Goal: Task Accomplishment & Management: Manage account settings

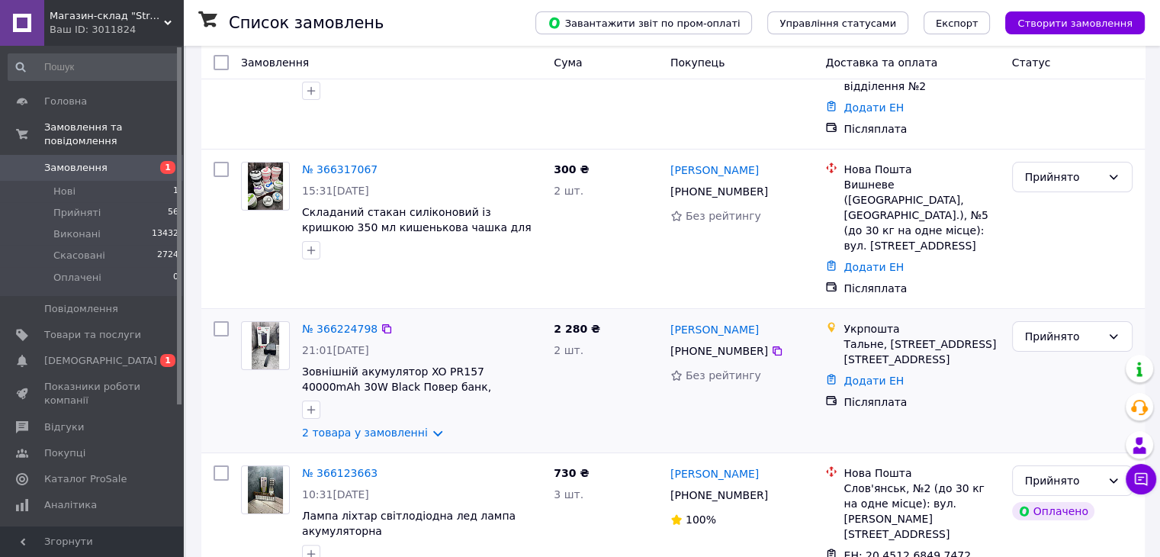
scroll to position [229, 0]
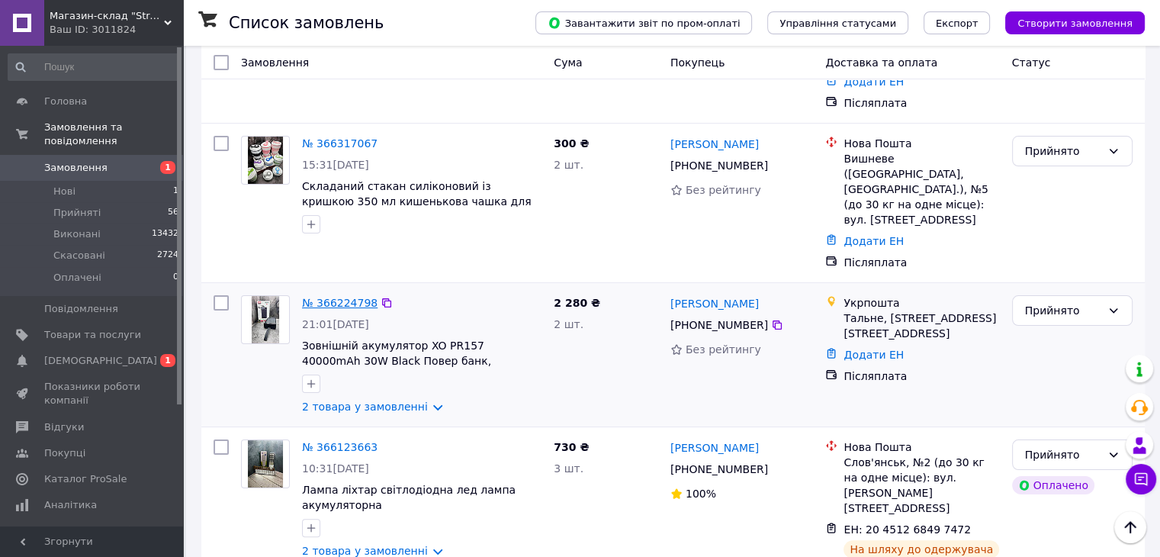
click at [350, 297] on link "№ 366224798" at bounding box center [340, 303] width 76 height 12
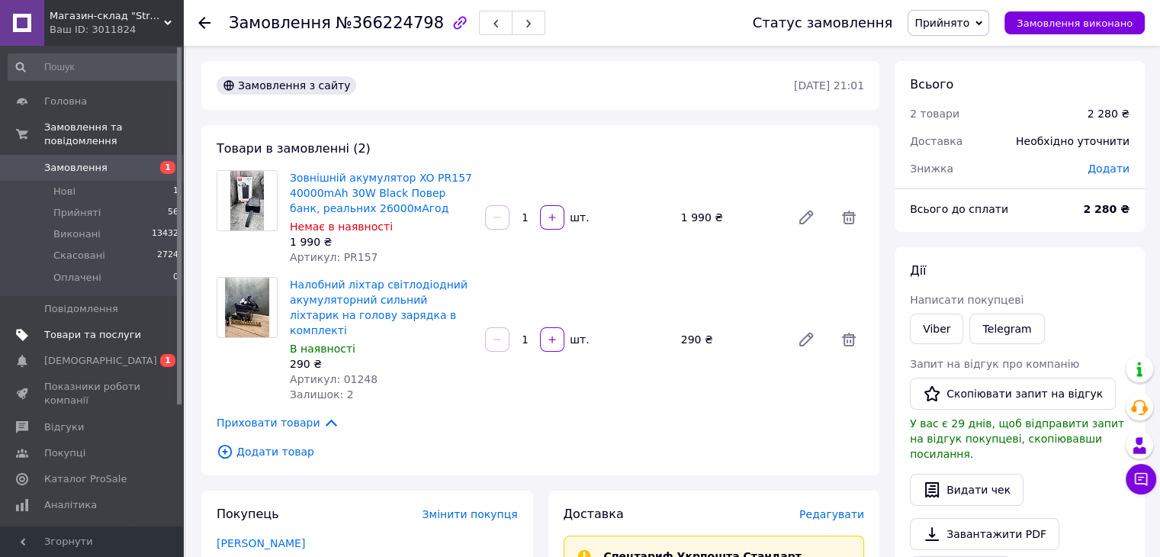
click at [113, 328] on span "Товари та послуги" at bounding box center [92, 335] width 97 height 14
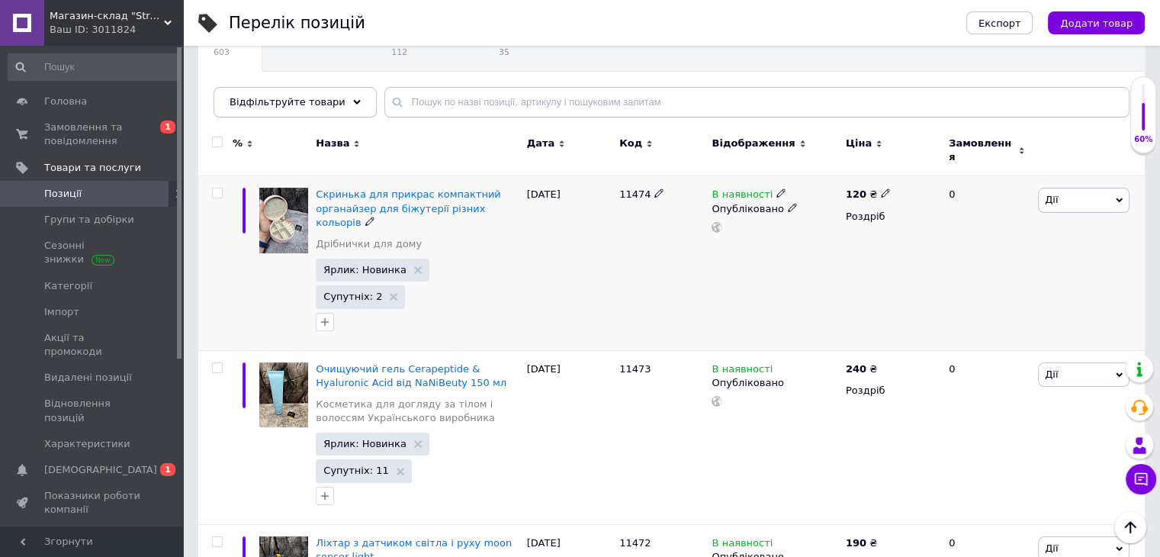
scroll to position [153, 0]
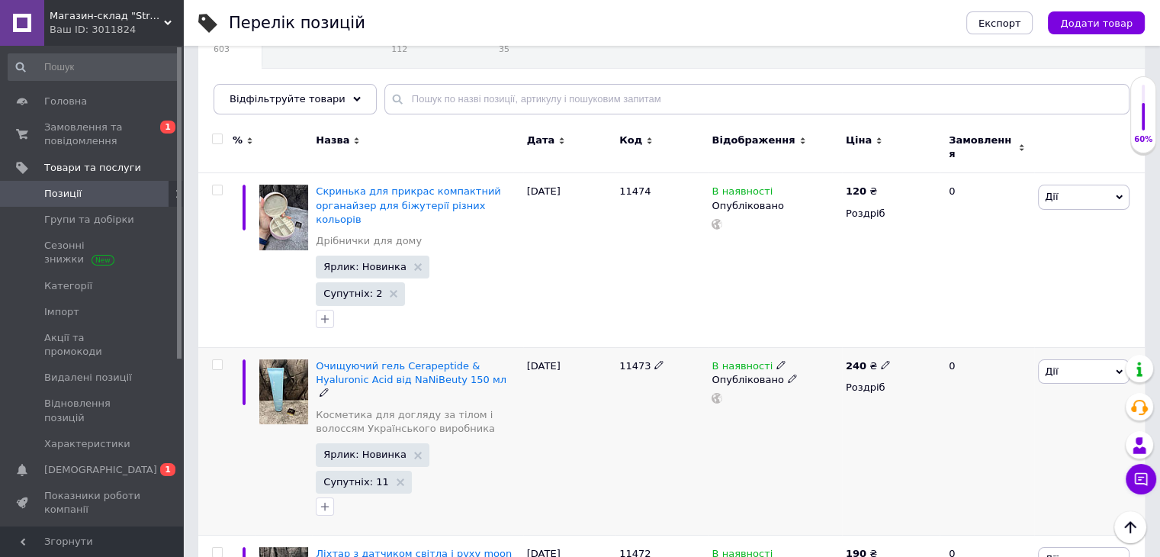
click at [777, 360] on use at bounding box center [781, 364] width 8 height 8
click at [815, 366] on li "Немає в наявності" at bounding box center [864, 376] width 145 height 21
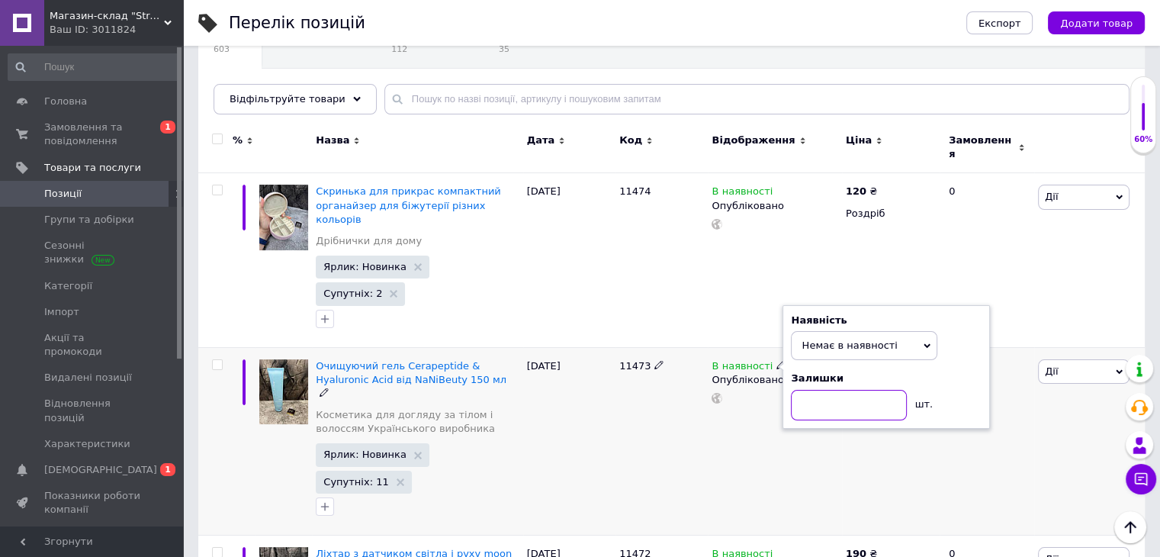
click at [836, 390] on input at bounding box center [849, 405] width 116 height 31
type input "0"
click at [616, 395] on div "11473" at bounding box center [662, 441] width 92 height 188
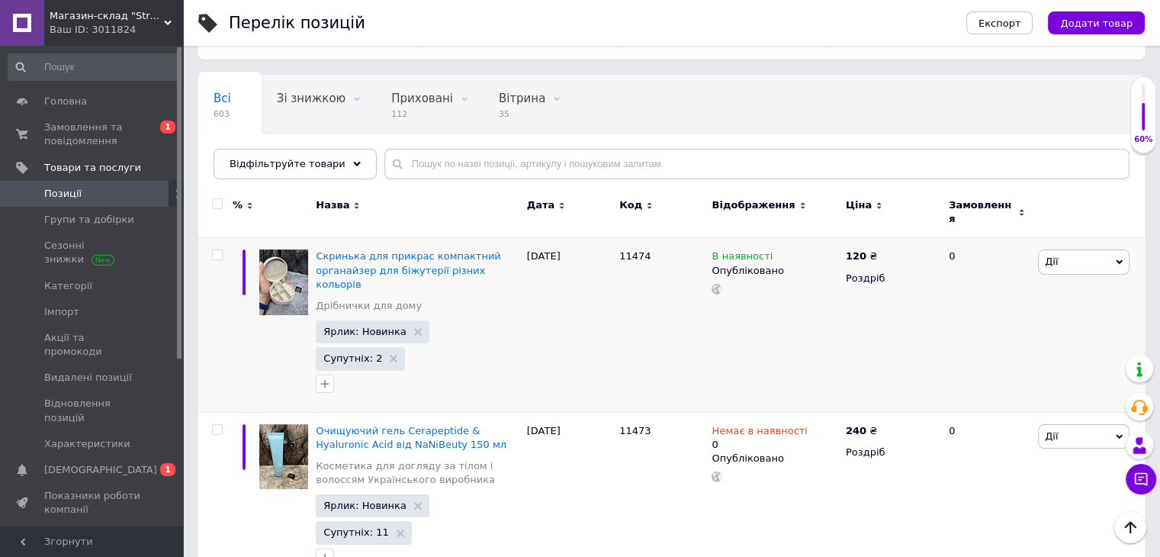
scroll to position [76, 0]
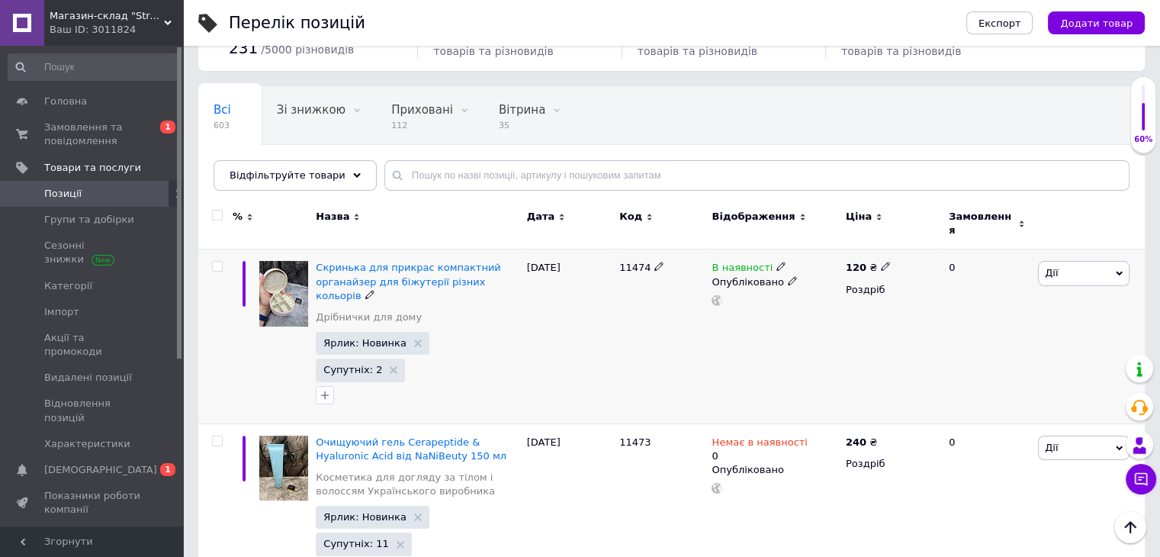
click at [748, 262] on span "В наявності" at bounding box center [742, 270] width 61 height 16
click at [842, 242] on span "В наявності" at bounding box center [832, 247] width 61 height 11
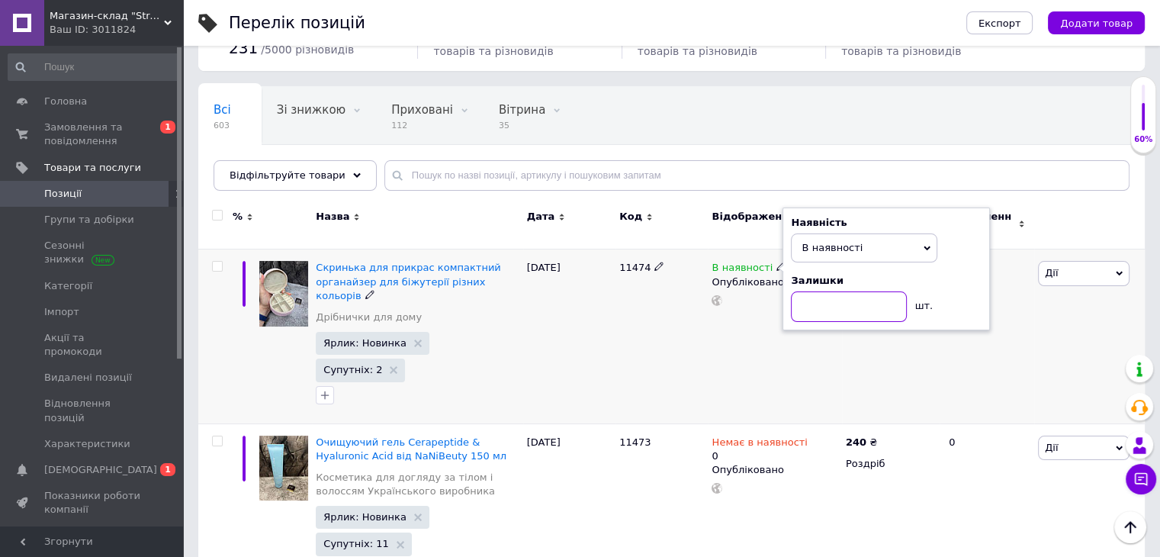
click at [845, 291] on input at bounding box center [849, 306] width 116 height 31
type input "8"
click at [762, 333] on div "В наявності Наявність В наявності Немає в наявності Під замовлення Готово до ві…" at bounding box center [774, 336] width 133 height 174
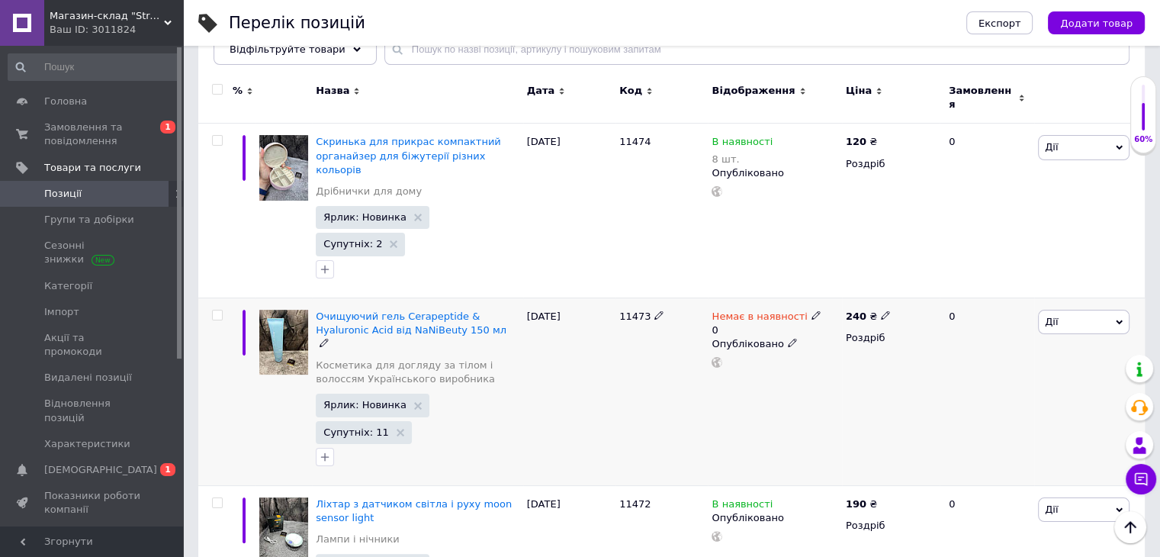
scroll to position [305, 0]
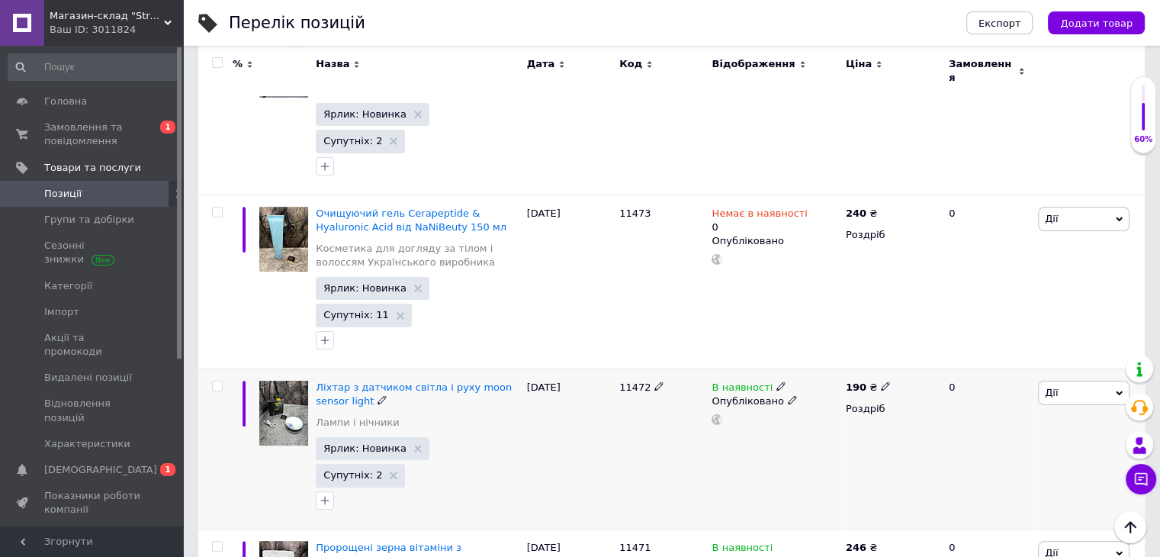
click at [738, 381] on span "В наявності" at bounding box center [742, 389] width 61 height 16
click at [812, 361] on span "В наявності" at bounding box center [832, 366] width 61 height 11
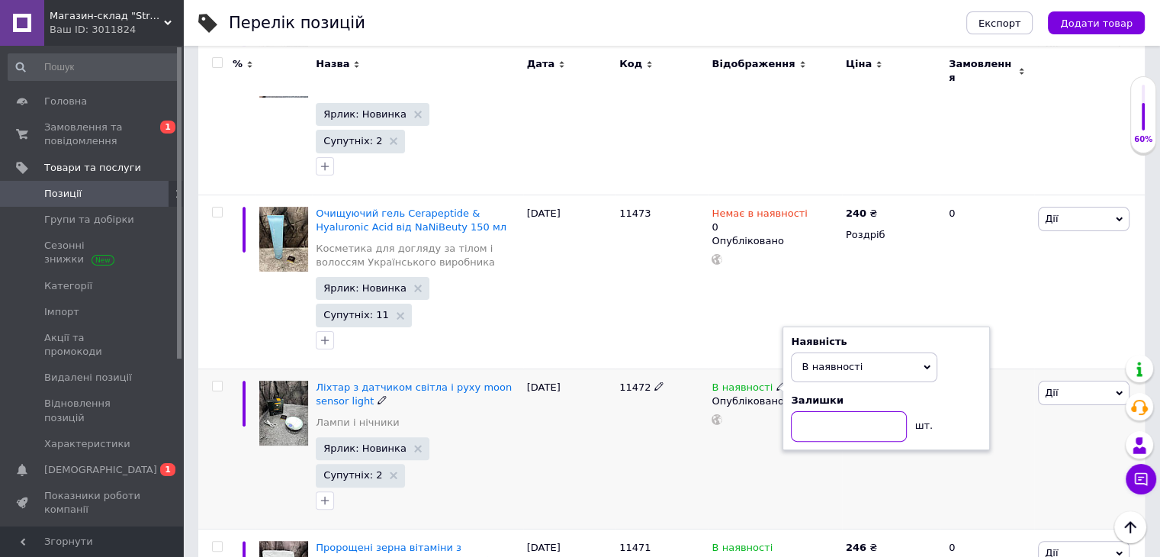
click at [825, 411] on input at bounding box center [849, 426] width 116 height 31
type input "31"
click at [632, 368] on div "11472" at bounding box center [662, 448] width 92 height 160
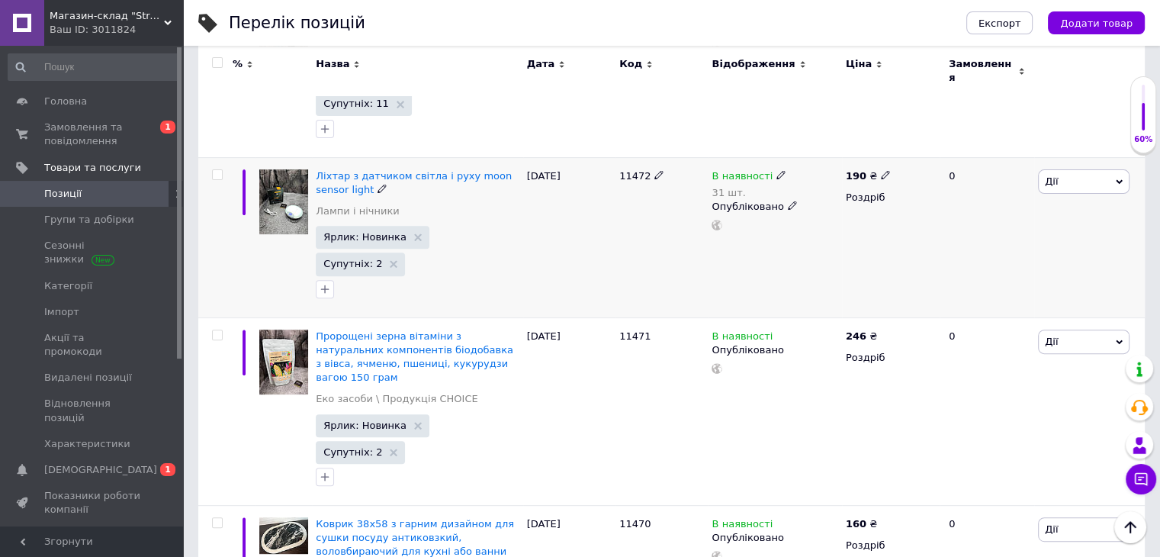
scroll to position [534, 0]
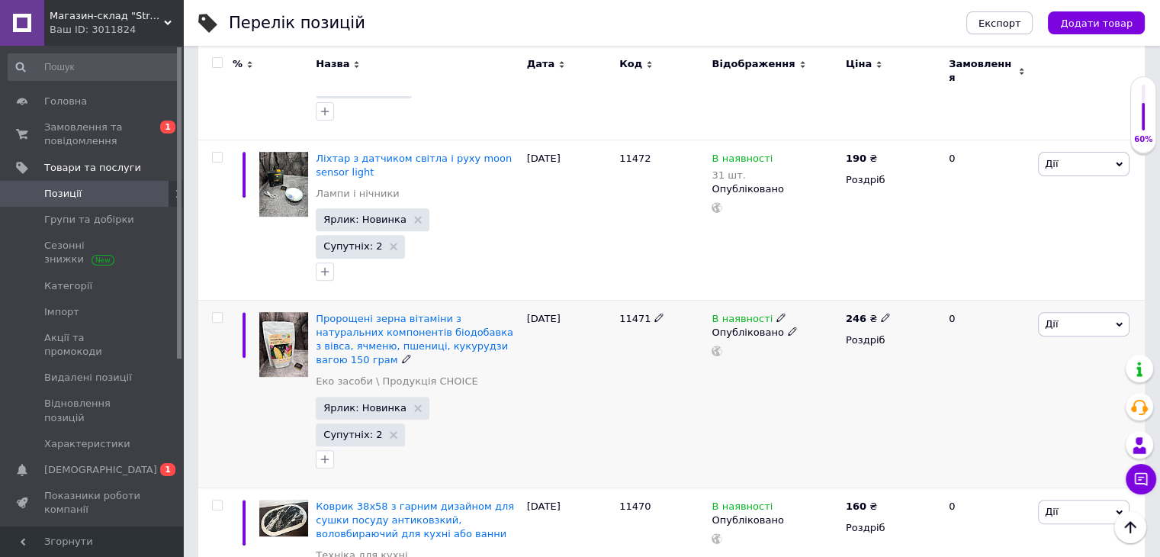
click at [748, 313] on span "В наявності" at bounding box center [742, 321] width 61 height 16
click at [836, 292] on span "В наявності" at bounding box center [832, 297] width 61 height 11
click at [831, 342] on input at bounding box center [849, 357] width 116 height 31
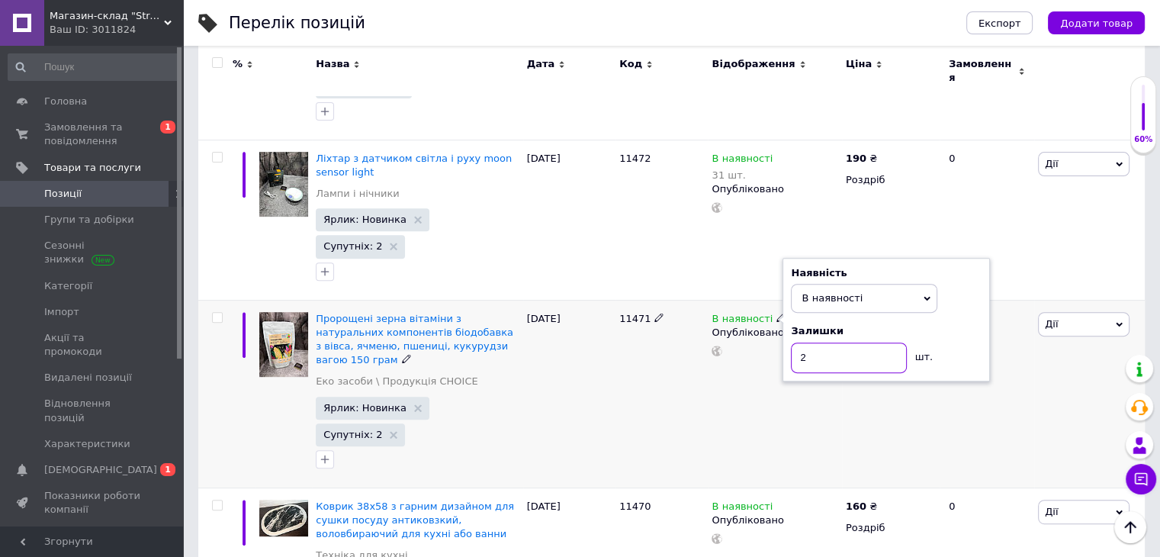
type input "2"
click at [733, 301] on div "В наявності Наявність В наявності Немає в наявності Під замовлення Готово до ві…" at bounding box center [774, 394] width 133 height 188
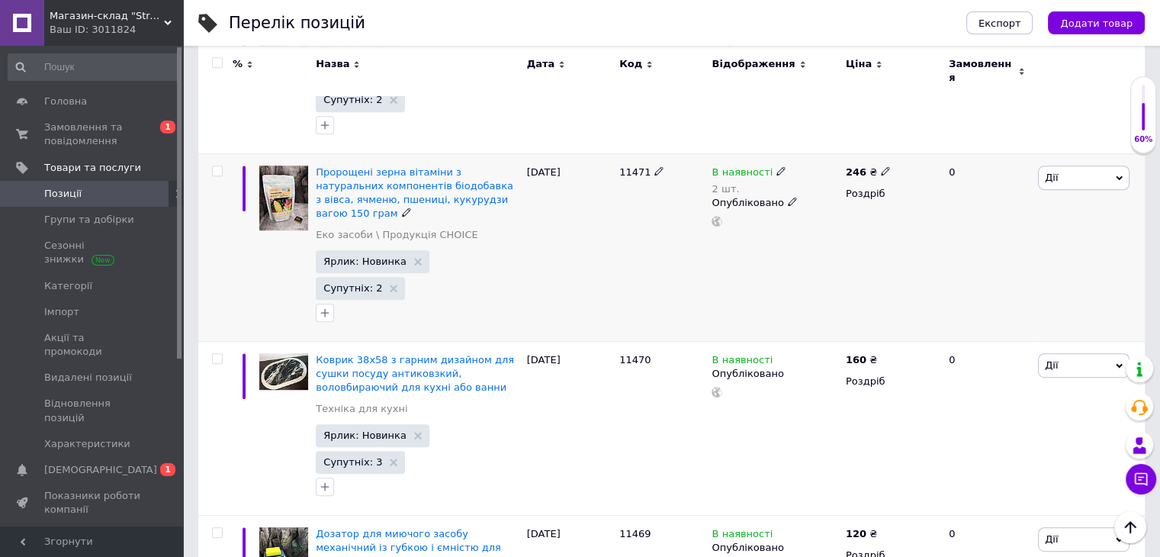
scroll to position [687, 0]
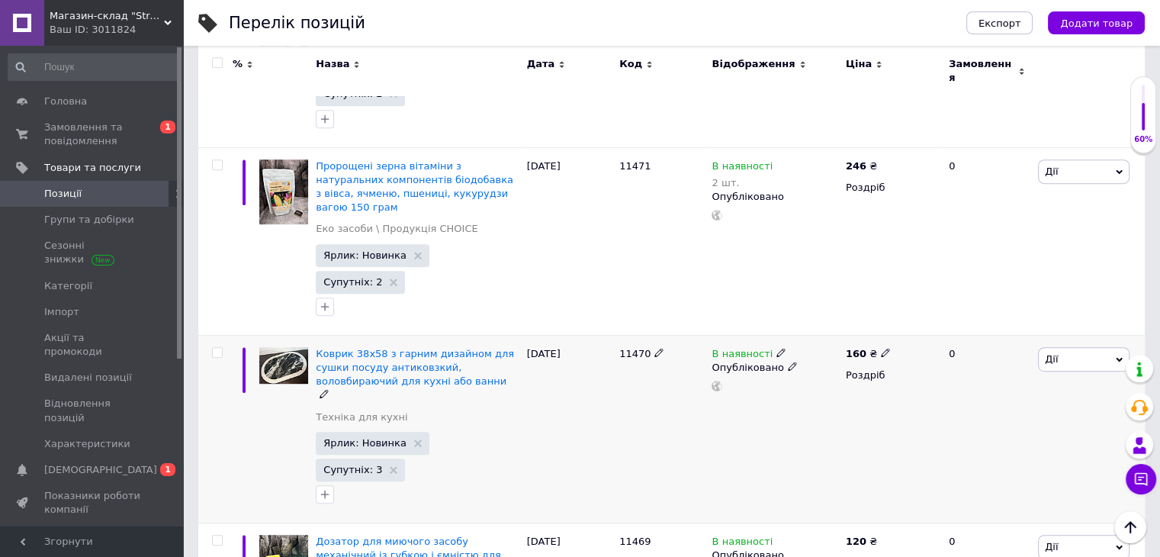
click at [720, 348] on span "В наявності" at bounding box center [742, 356] width 61 height 16
click at [812, 320] on span "В наявності" at bounding box center [864, 334] width 146 height 29
click at [809, 378] on input at bounding box center [849, 393] width 116 height 31
type input "4"
click at [699, 335] on div "11470" at bounding box center [662, 429] width 92 height 188
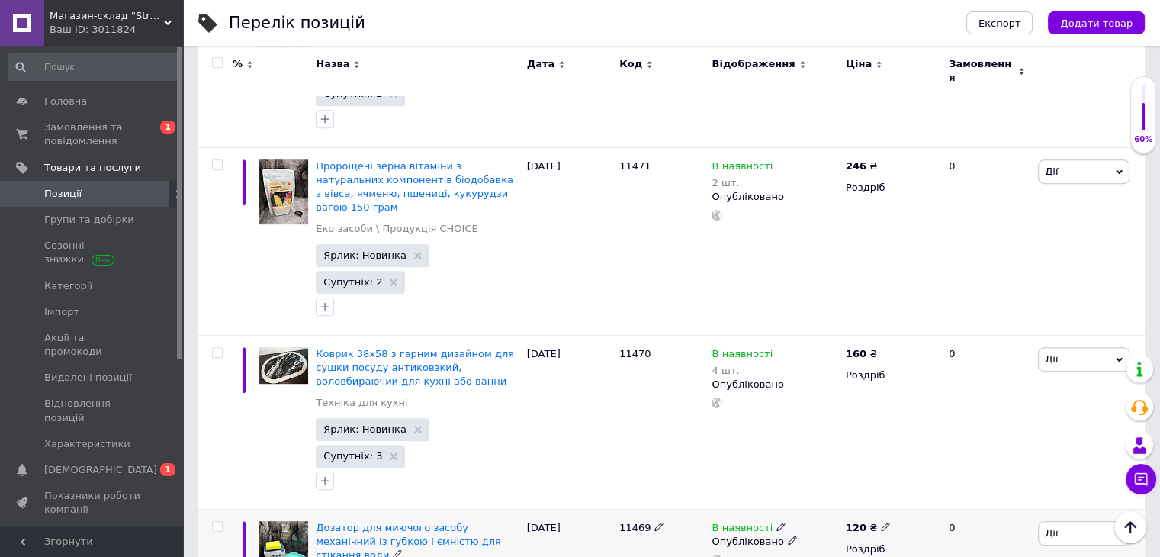
click at [735, 522] on span "В наявності" at bounding box center [742, 530] width 61 height 16
click at [817, 502] on span "В наявності" at bounding box center [832, 507] width 61 height 11
click at [816, 551] on input at bounding box center [849, 566] width 116 height 31
type input "10"
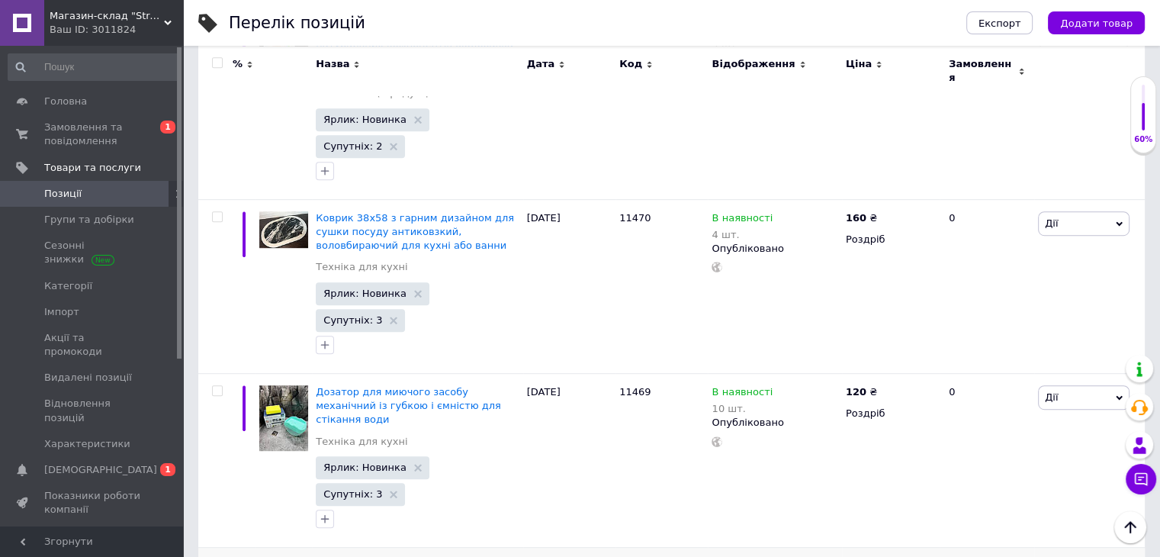
scroll to position [839, 0]
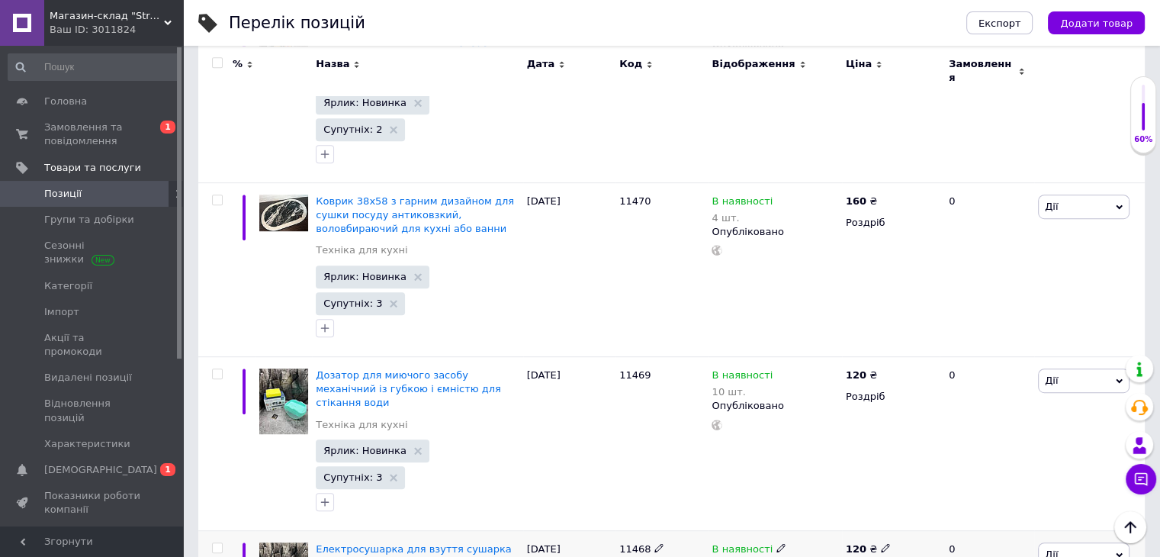
click at [737, 543] on span "В наявності" at bounding box center [742, 551] width 61 height 16
click at [738, 543] on span "В наявності" at bounding box center [742, 551] width 61 height 16
type input "10"
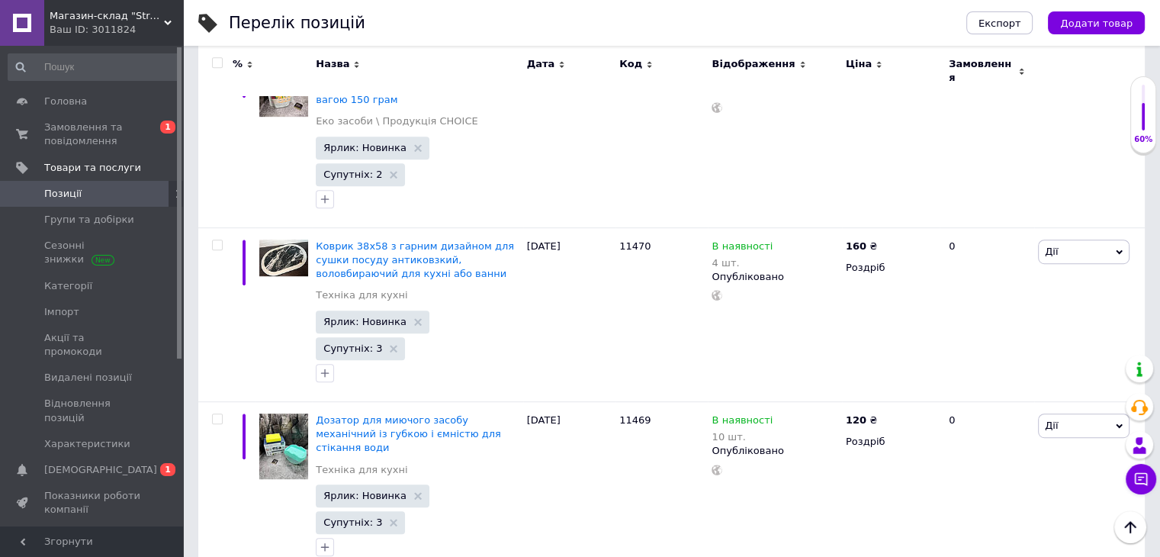
scroll to position [763, 0]
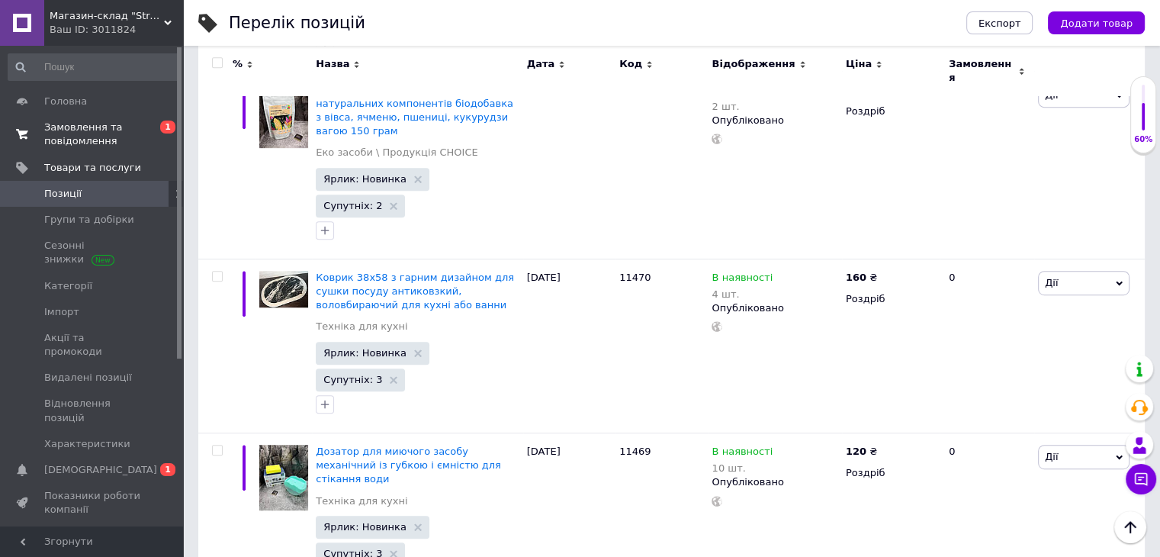
click at [121, 133] on span "Замовлення та повідомлення" at bounding box center [92, 134] width 97 height 27
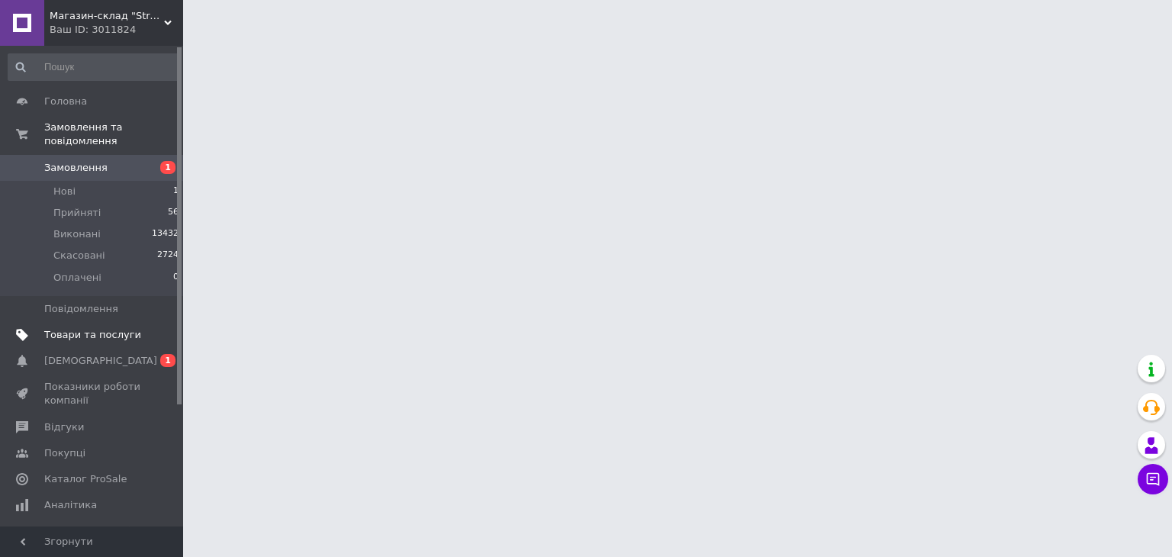
click at [125, 328] on span "Товари та послуги" at bounding box center [92, 335] width 97 height 14
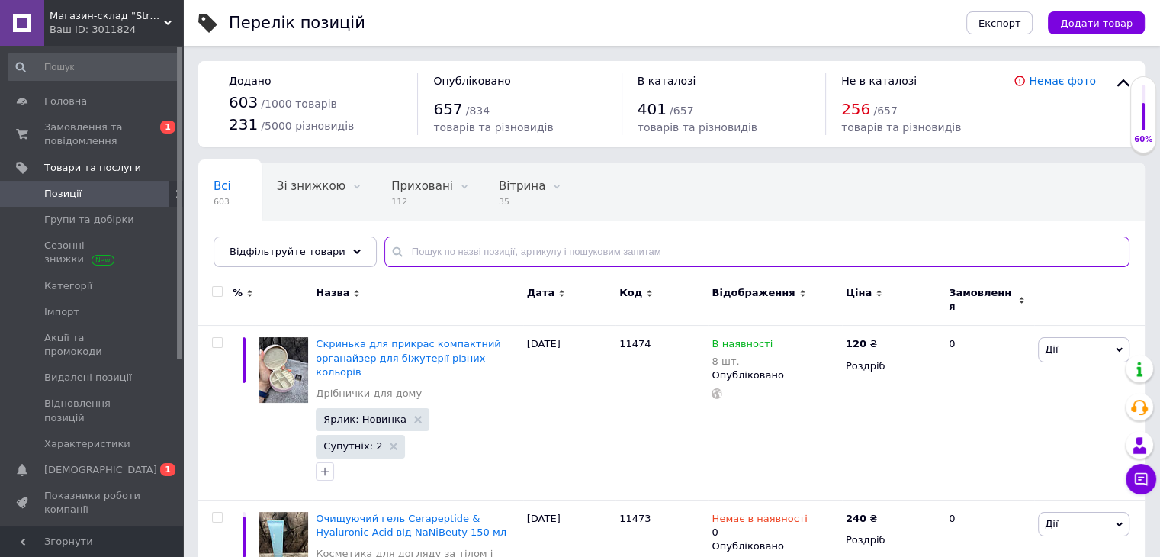
click at [458, 241] on input "text" at bounding box center [756, 251] width 745 height 31
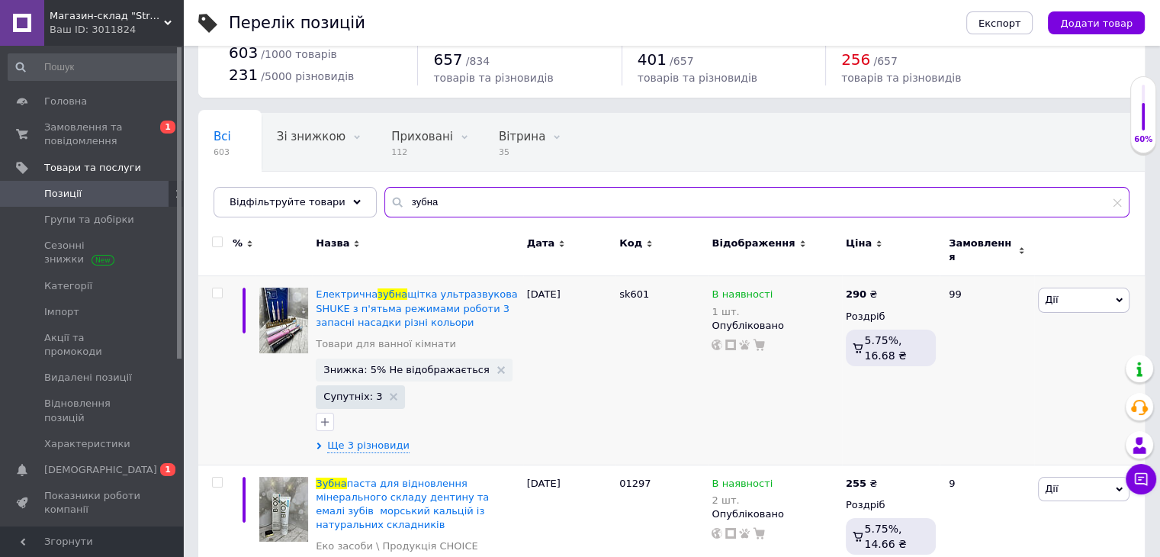
scroll to position [76, 0]
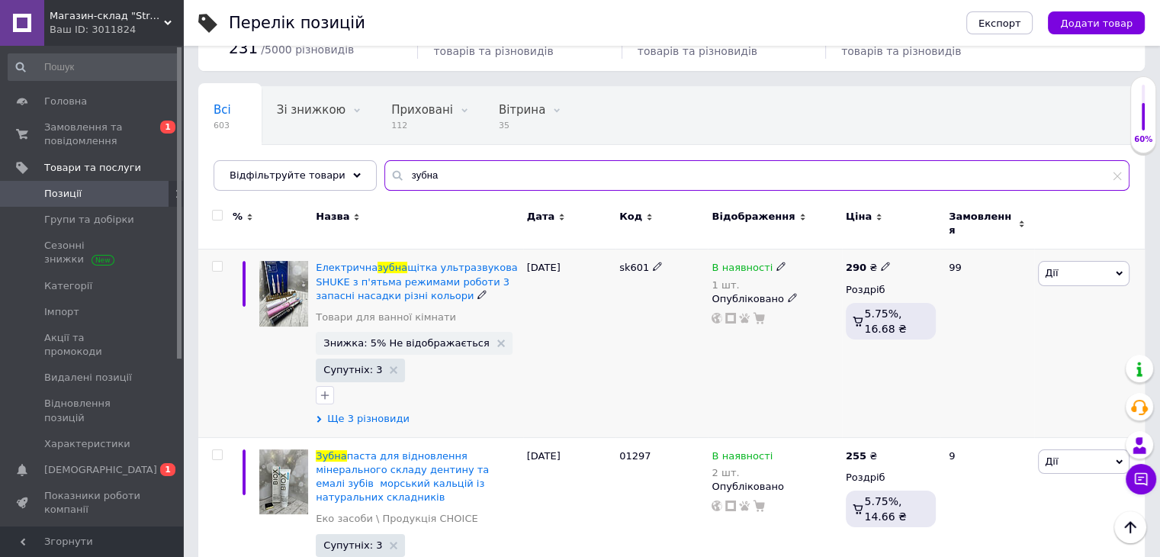
type input "зубна"
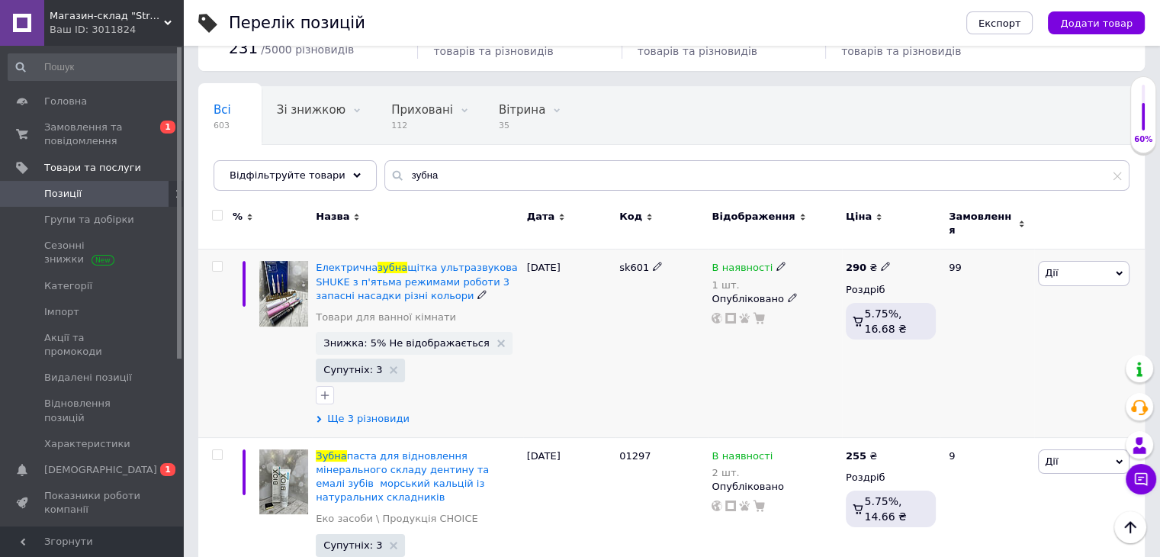
click at [360, 412] on span "Ще 3 різновиди" at bounding box center [368, 419] width 82 height 14
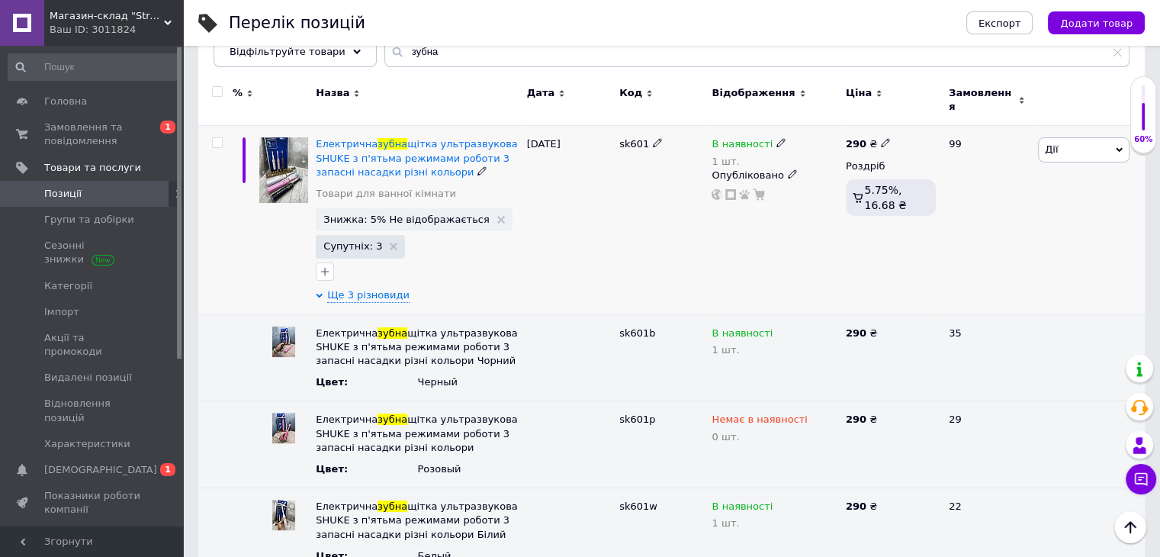
scroll to position [229, 0]
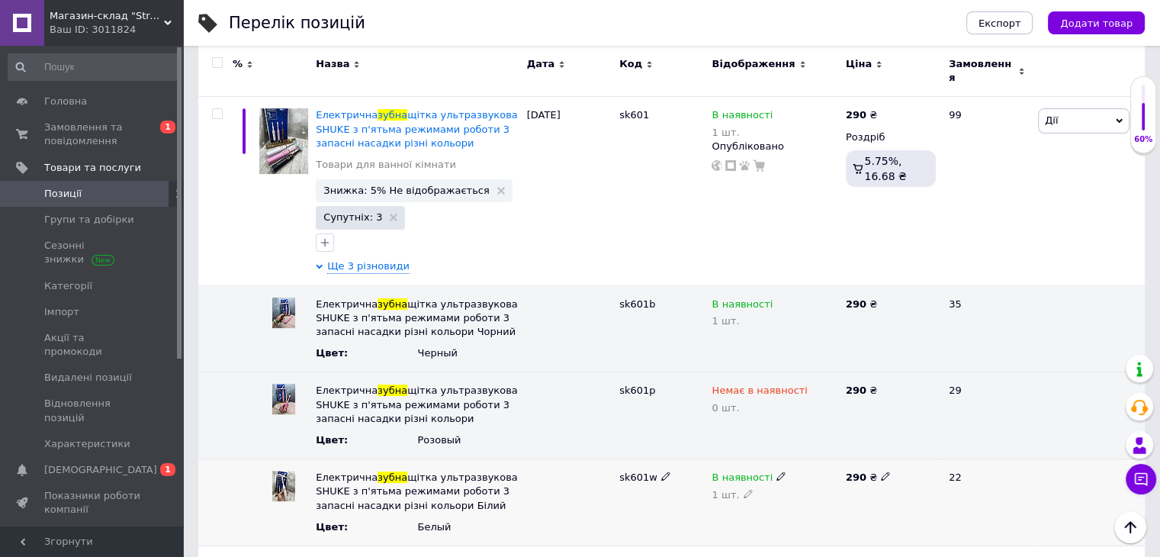
click at [777, 471] on icon at bounding box center [781, 475] width 9 height 9
click at [744, 471] on span "В наявності" at bounding box center [742, 476] width 61 height 11
click at [736, 488] on div "1 шт." at bounding box center [775, 494] width 126 height 12
click at [744, 489] on icon at bounding box center [748, 493] width 9 height 9
click at [741, 494] on input "1" at bounding box center [775, 503] width 126 height 31
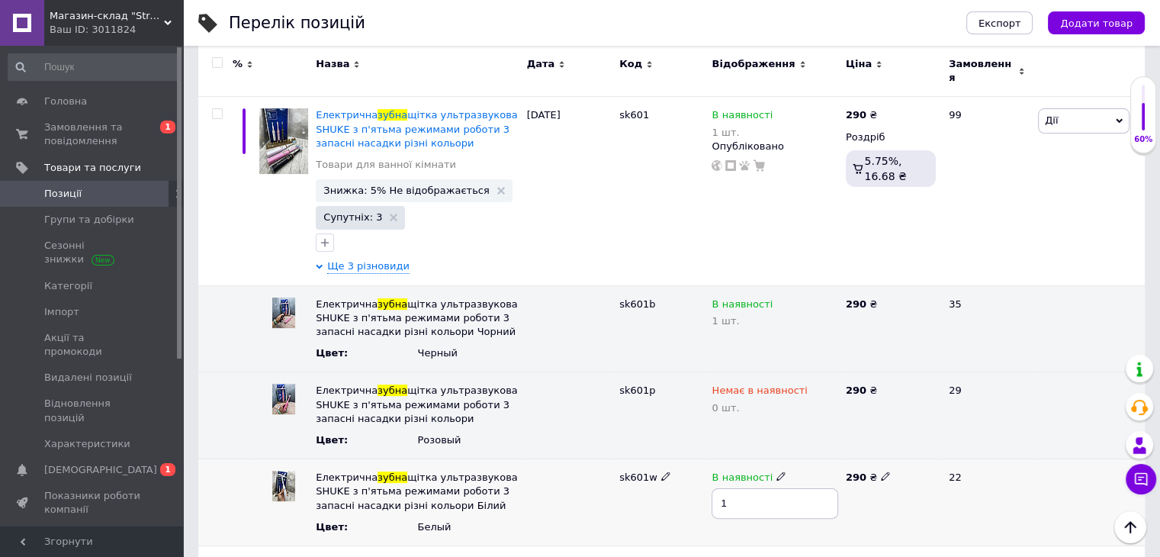
click at [741, 494] on input "1" at bounding box center [775, 503] width 126 height 31
type input "5"
click at [647, 494] on div "sk601w" at bounding box center [662, 502] width 92 height 87
click at [640, 471] on span "sk601w" at bounding box center [638, 476] width 38 height 11
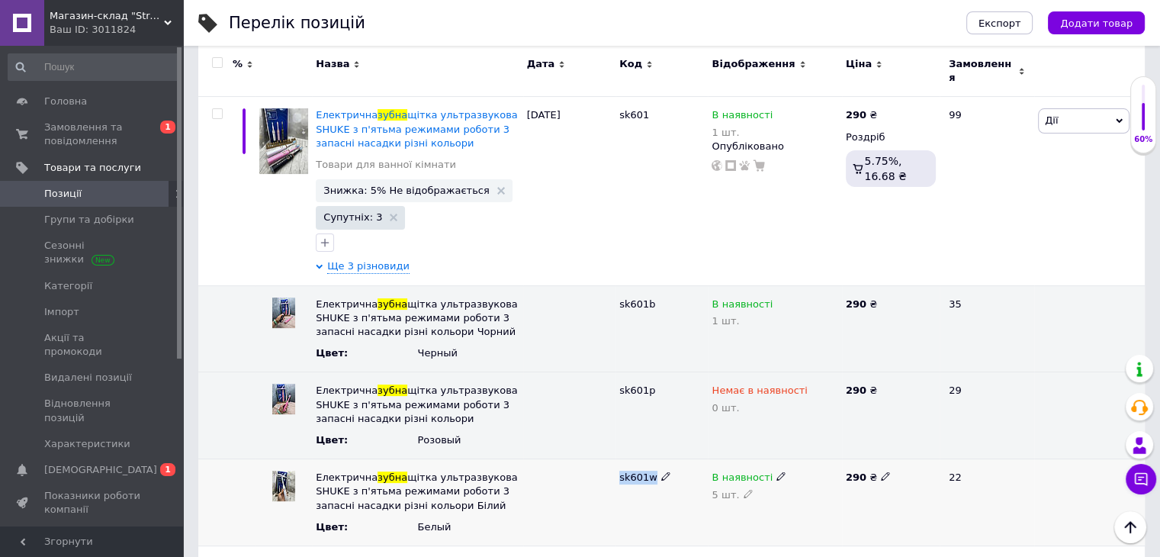
copy span "sk601w"
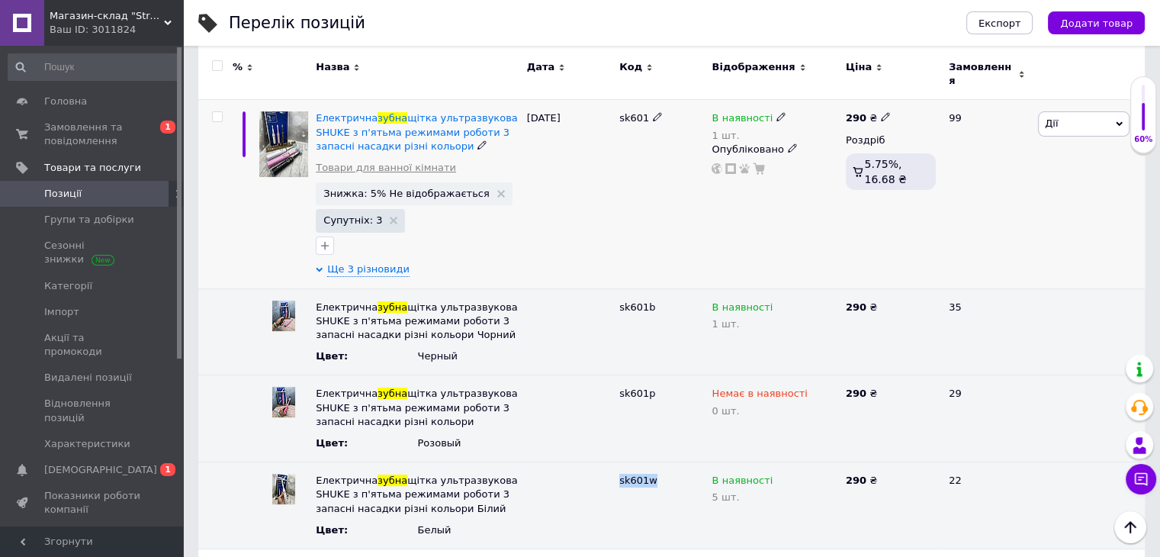
scroll to position [0, 0]
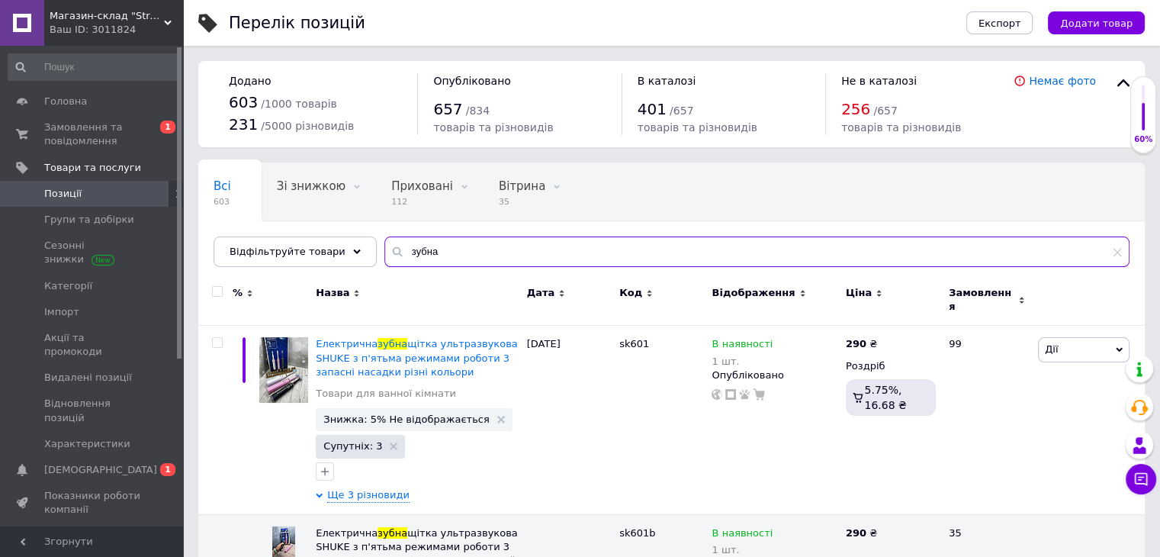
click at [472, 252] on input "зубна" at bounding box center [756, 251] width 745 height 31
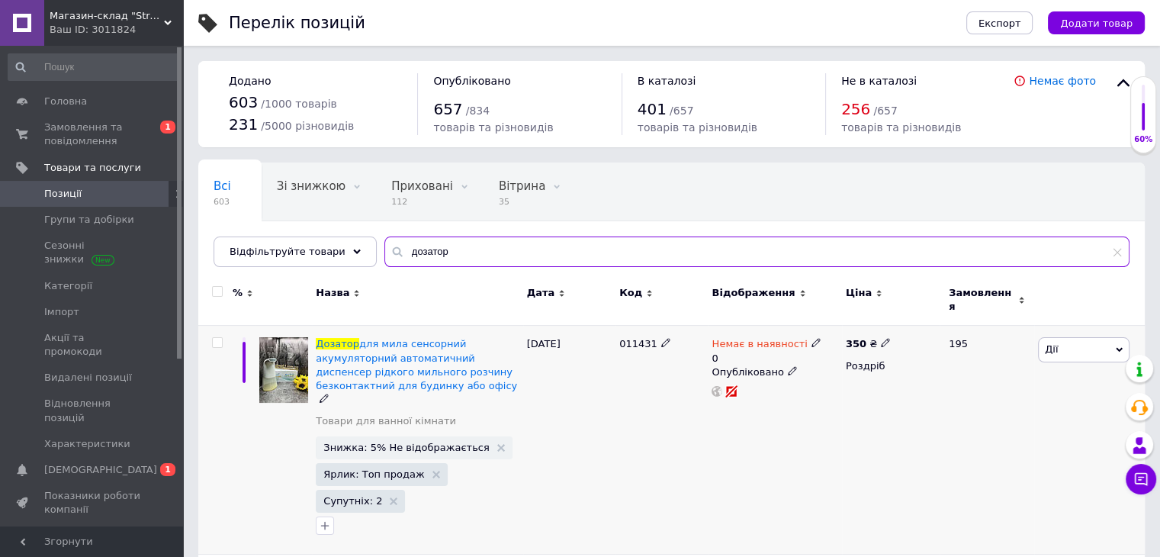
scroll to position [76, 0]
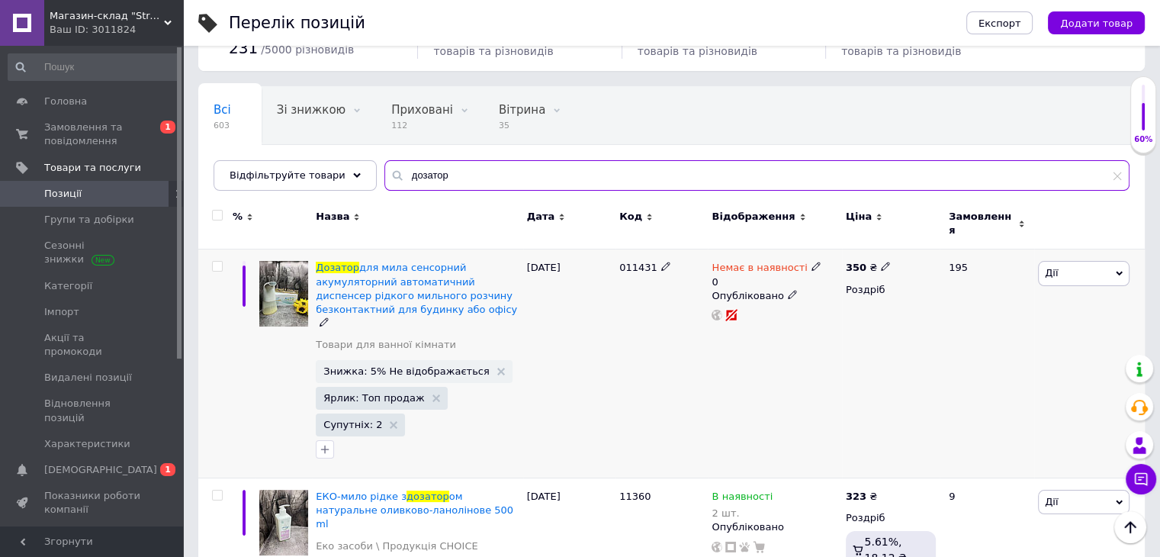
type input "дозатор"
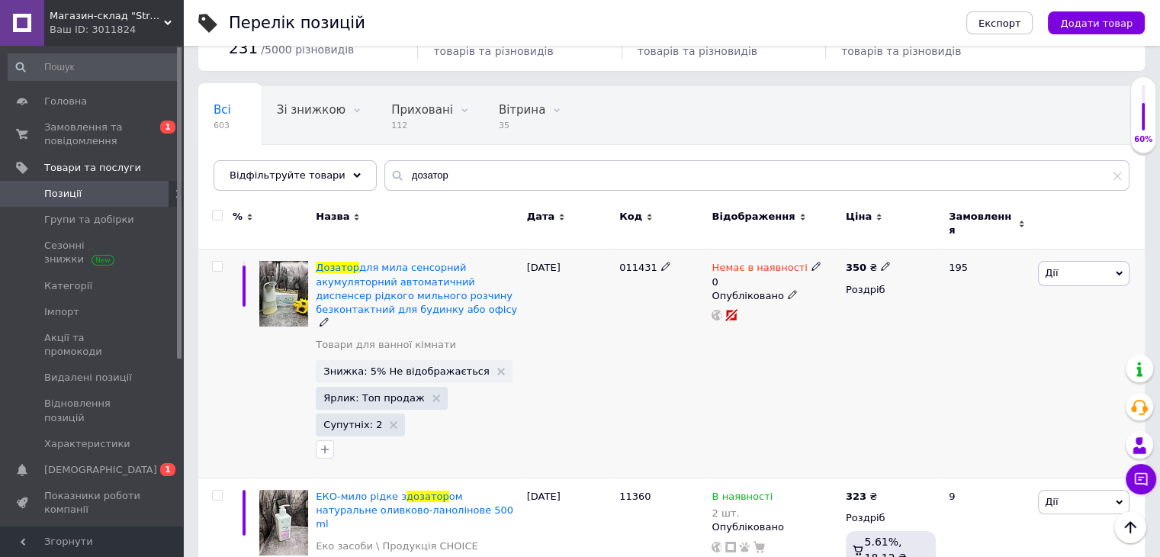
click at [812, 262] on icon at bounding box center [816, 266] width 9 height 9
click at [857, 275] on li "В наявності" at bounding box center [895, 285] width 145 height 21
click at [847, 303] on input "0" at bounding box center [880, 313] width 116 height 31
type input "6"
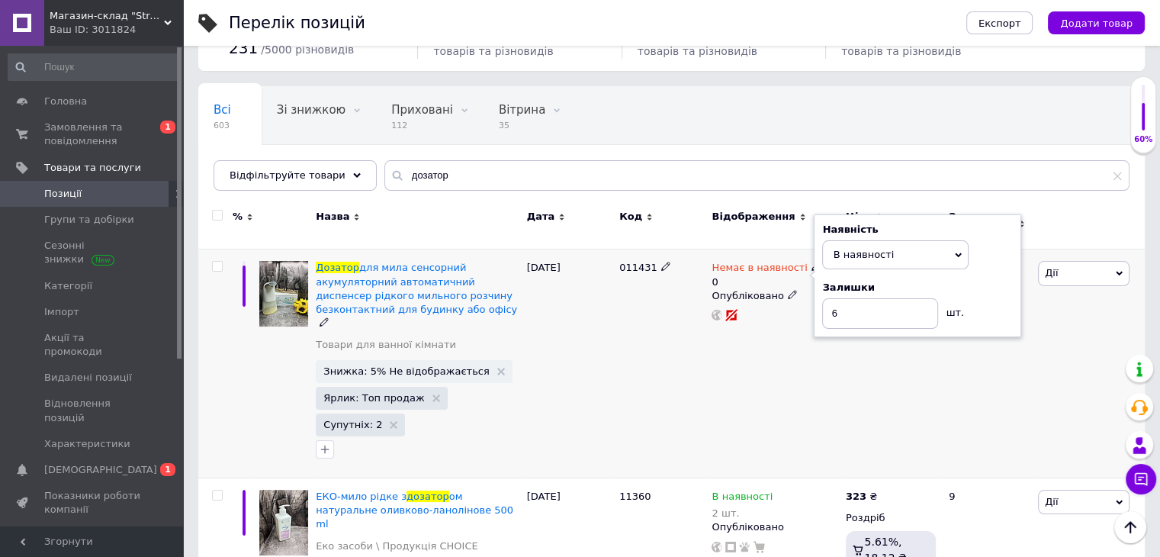
click at [631, 308] on div "011431" at bounding box center [662, 363] width 92 height 229
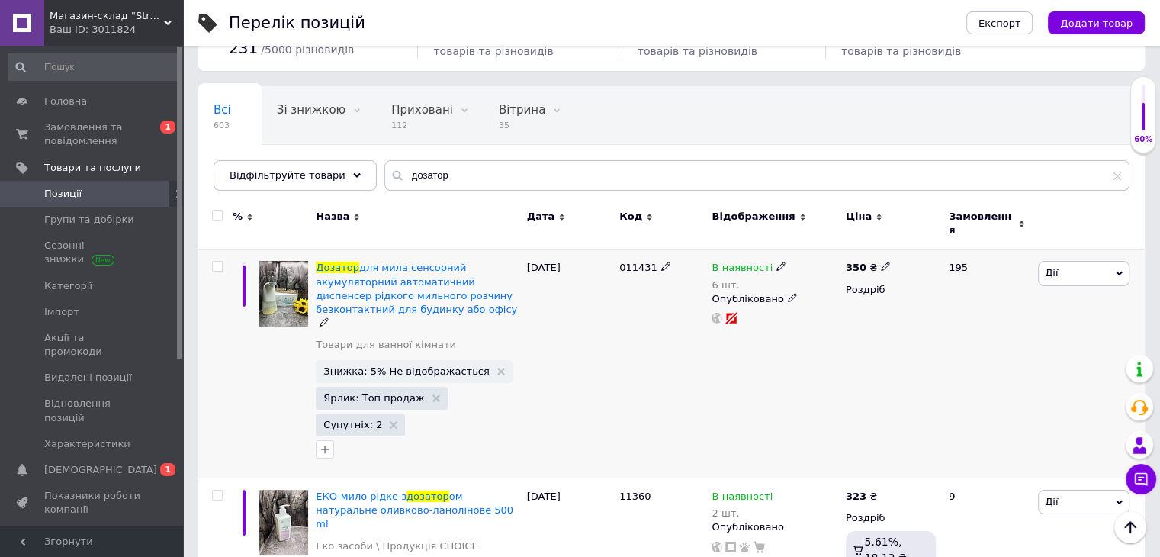
click at [632, 262] on span "011431" at bounding box center [638, 267] width 38 height 11
copy span "011431"
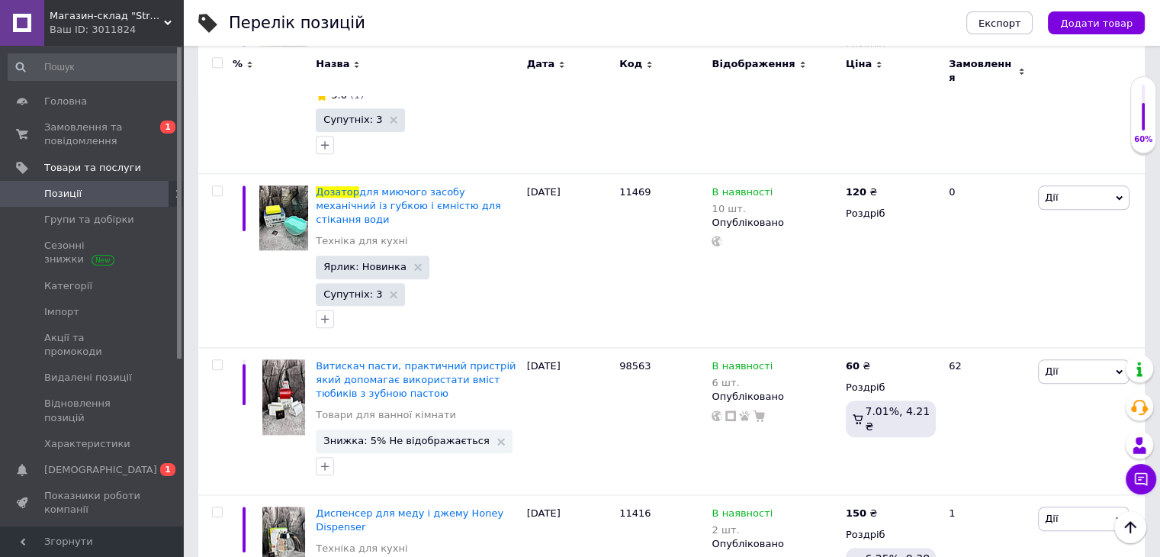
scroll to position [1504, 0]
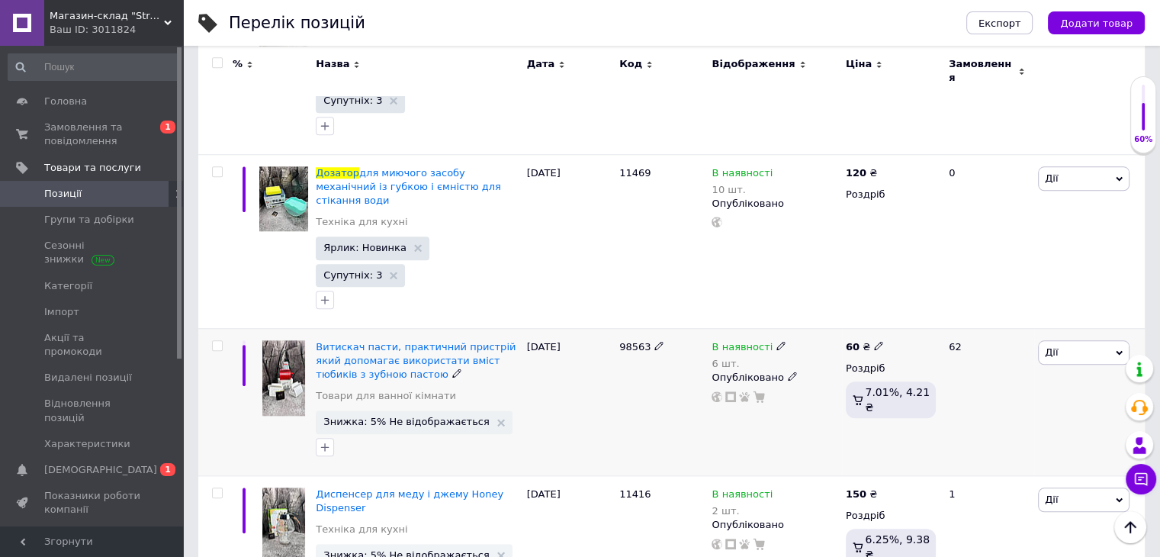
click at [645, 341] on span "98563" at bounding box center [634, 346] width 31 height 11
click at [641, 341] on span "98563" at bounding box center [634, 346] width 31 height 11
copy span "98563"
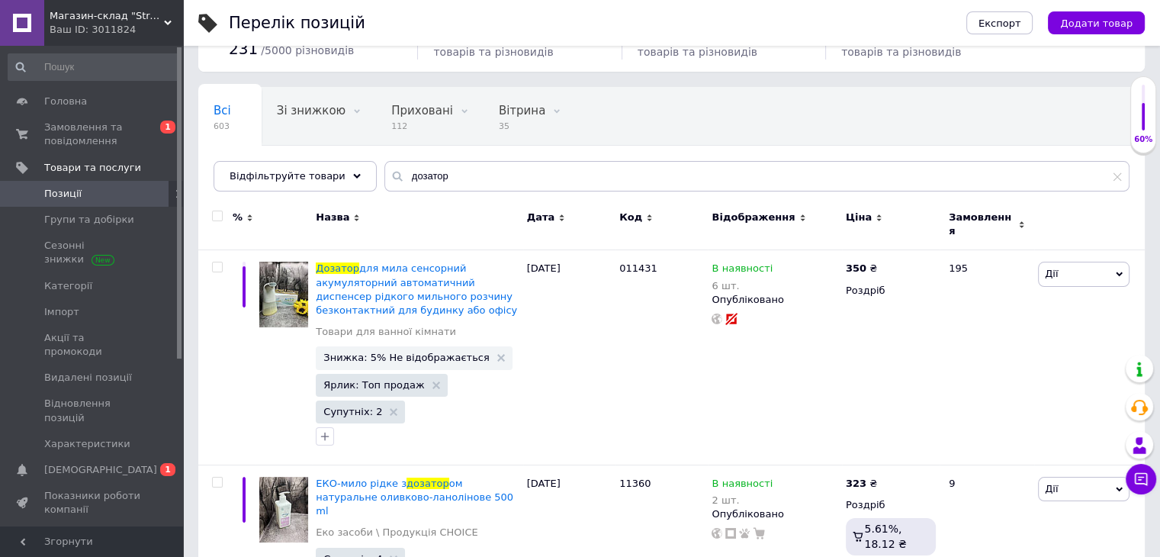
scroll to position [76, 0]
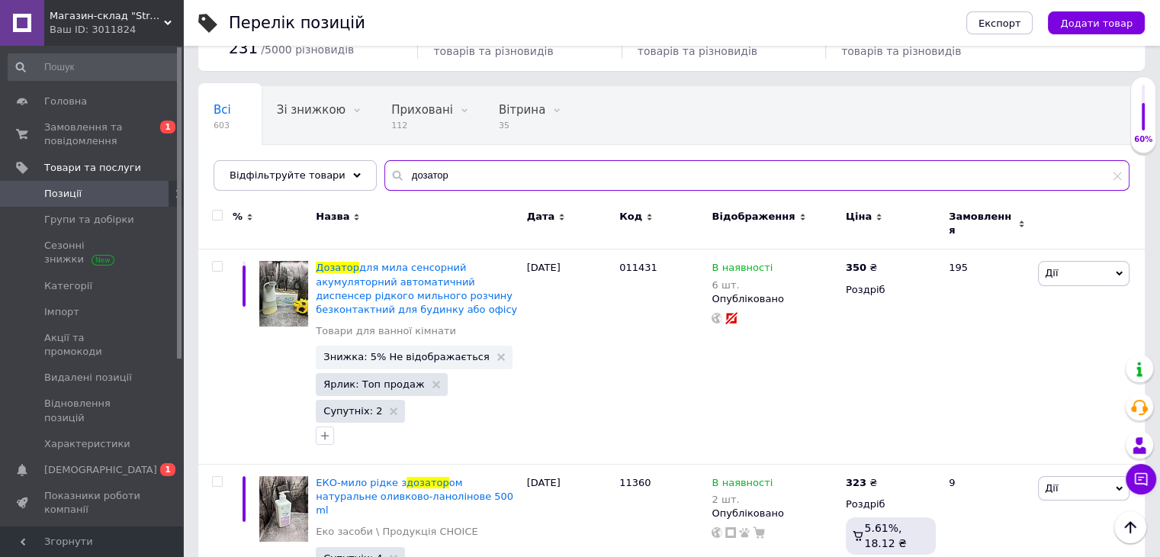
click at [468, 178] on input "дозатор" at bounding box center [756, 175] width 745 height 31
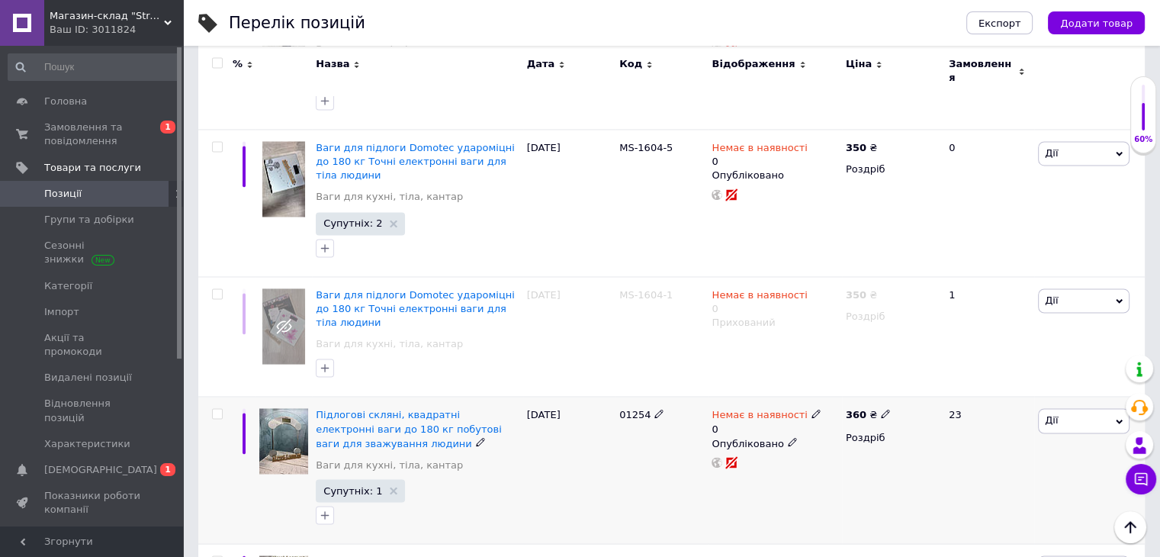
scroll to position [2441, 0]
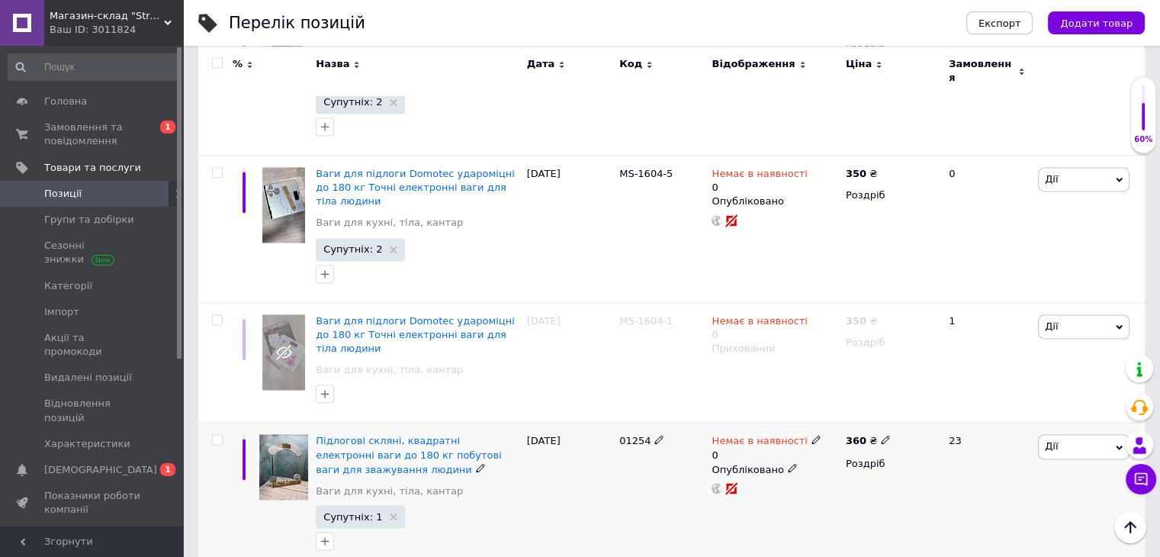
type input "вес"
click at [812, 435] on icon at bounding box center [816, 439] width 9 height 9
click at [839, 449] on li "В наявності" at bounding box center [895, 459] width 145 height 21
click at [852, 472] on input "0" at bounding box center [880, 487] width 116 height 31
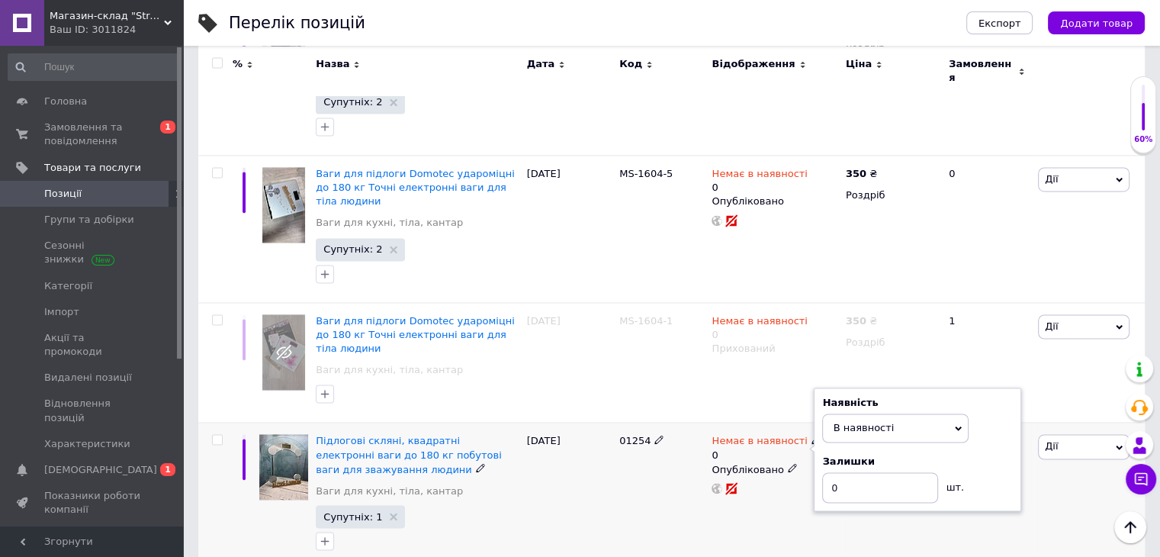
click at [634, 435] on span "01254" at bounding box center [634, 440] width 31 height 11
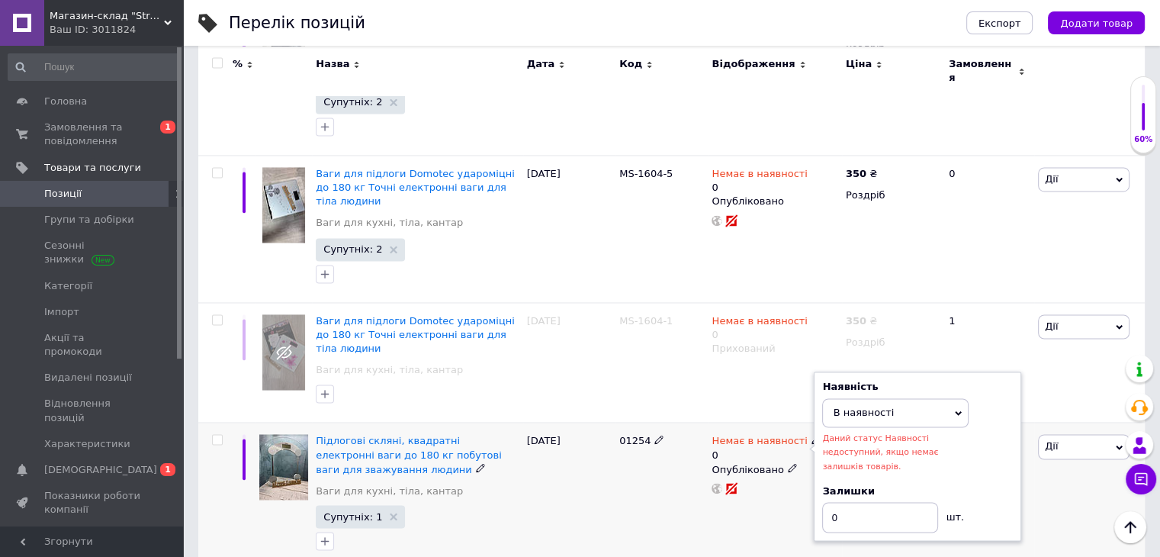
click at [634, 435] on span "01254" at bounding box center [634, 440] width 31 height 11
copy span "01254"
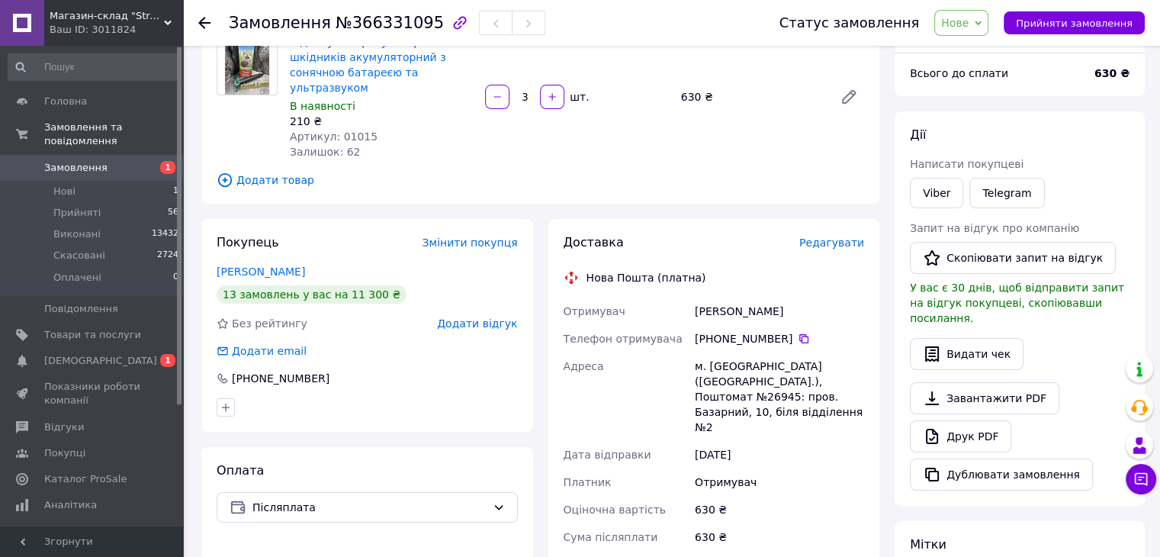
scroll to position [153, 0]
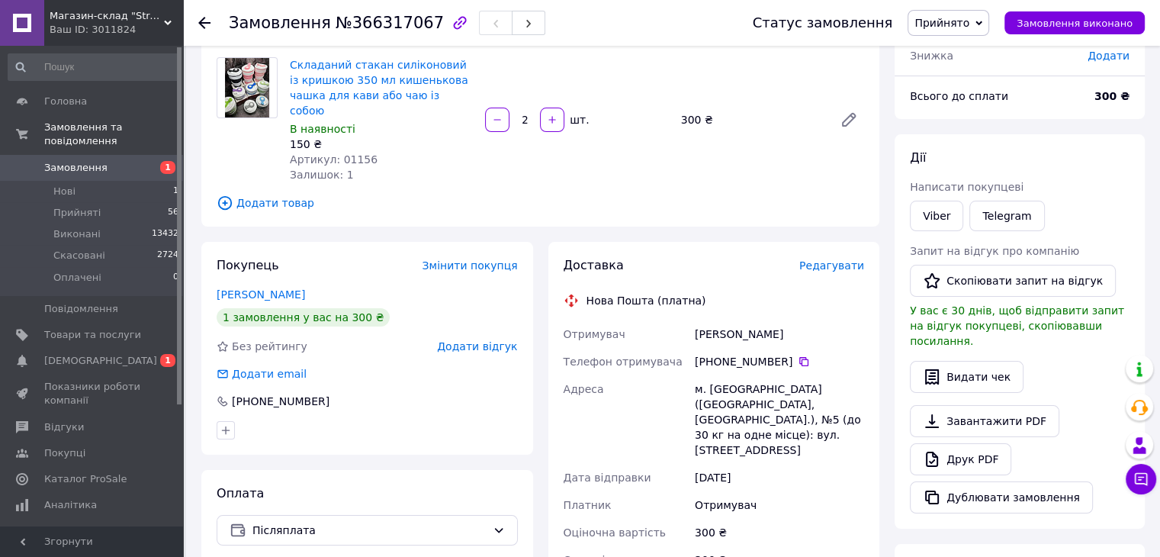
scroll to position [76, 0]
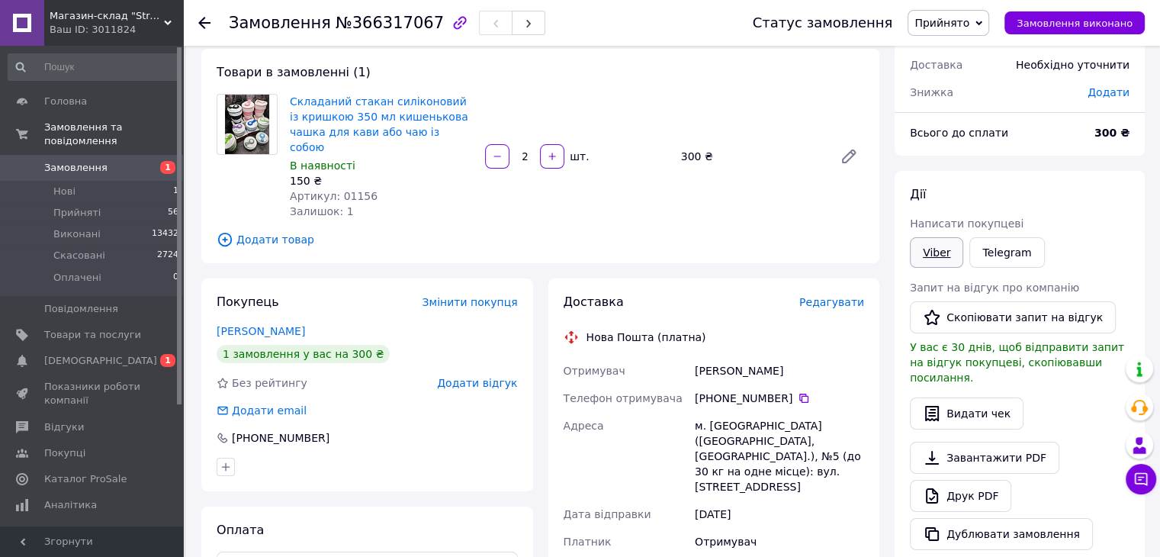
click at [950, 251] on link "Viber" at bounding box center [936, 252] width 53 height 31
